Goal: Information Seeking & Learning: Learn about a topic

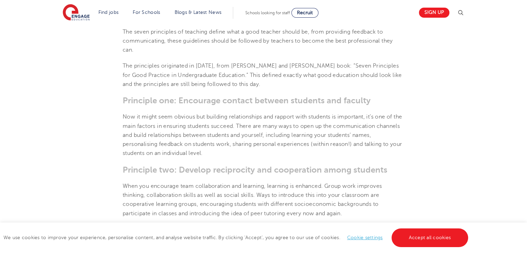
scroll to position [279, 0]
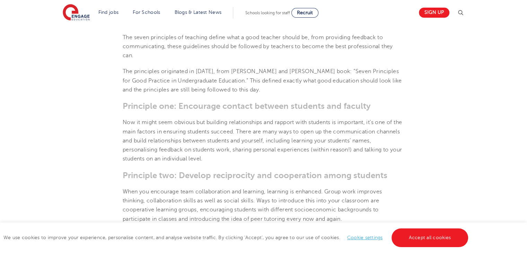
scroll to position [0, 0]
